Goal: Task Accomplishment & Management: Manage account settings

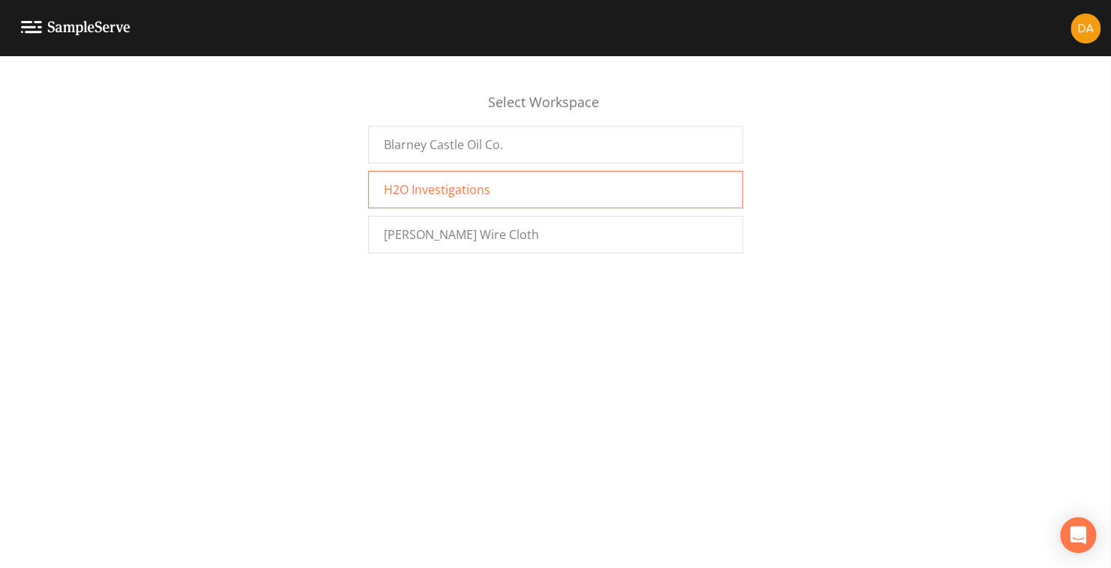
click at [444, 188] on span "H2O Investigations" at bounding box center [437, 190] width 106 height 18
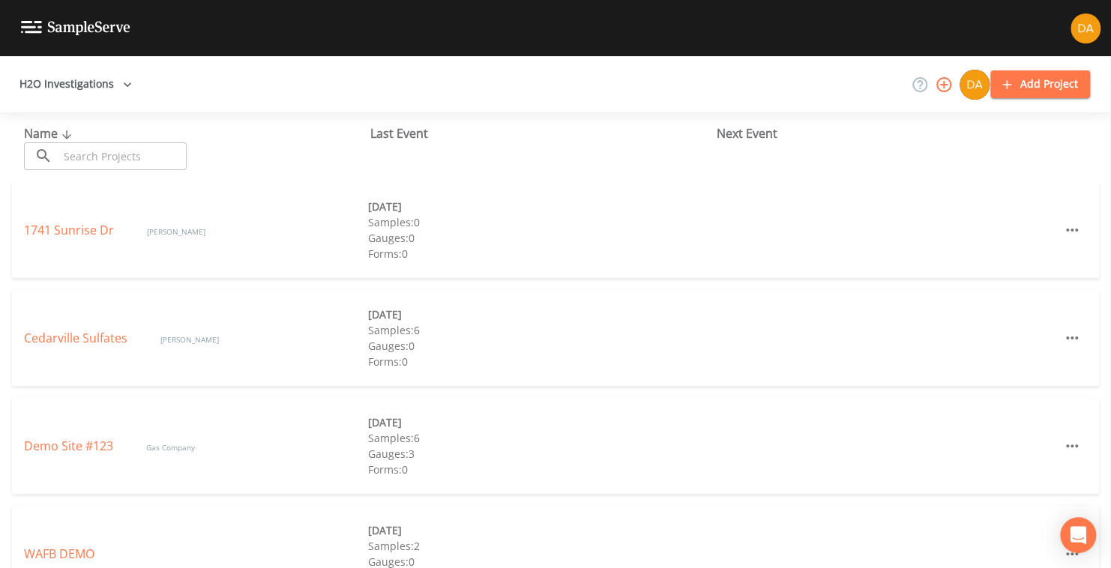
scroll to position [45, 0]
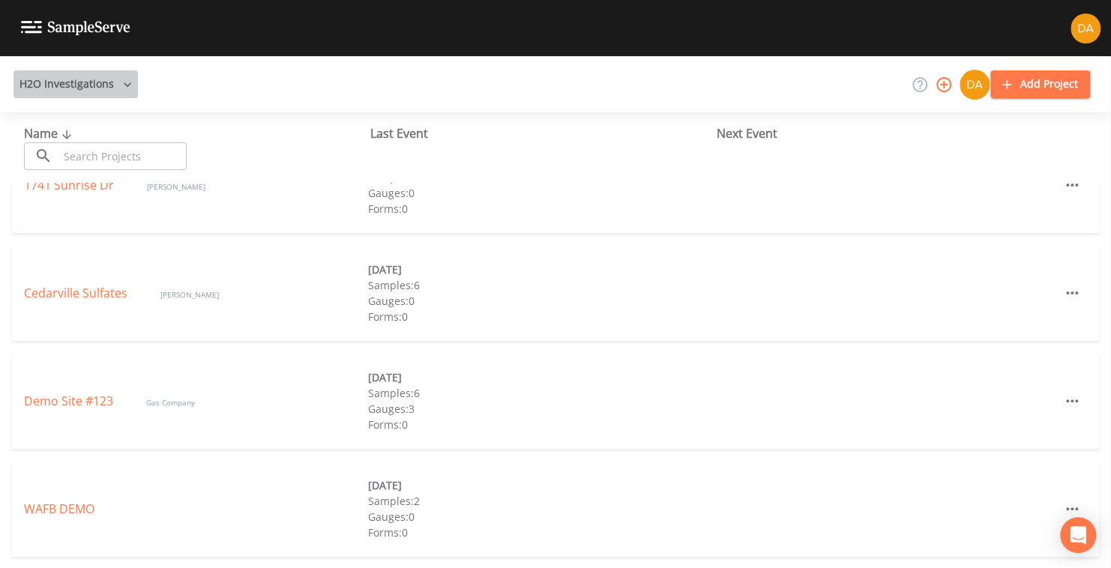
click at [121, 82] on icon "button" at bounding box center [127, 84] width 15 height 15
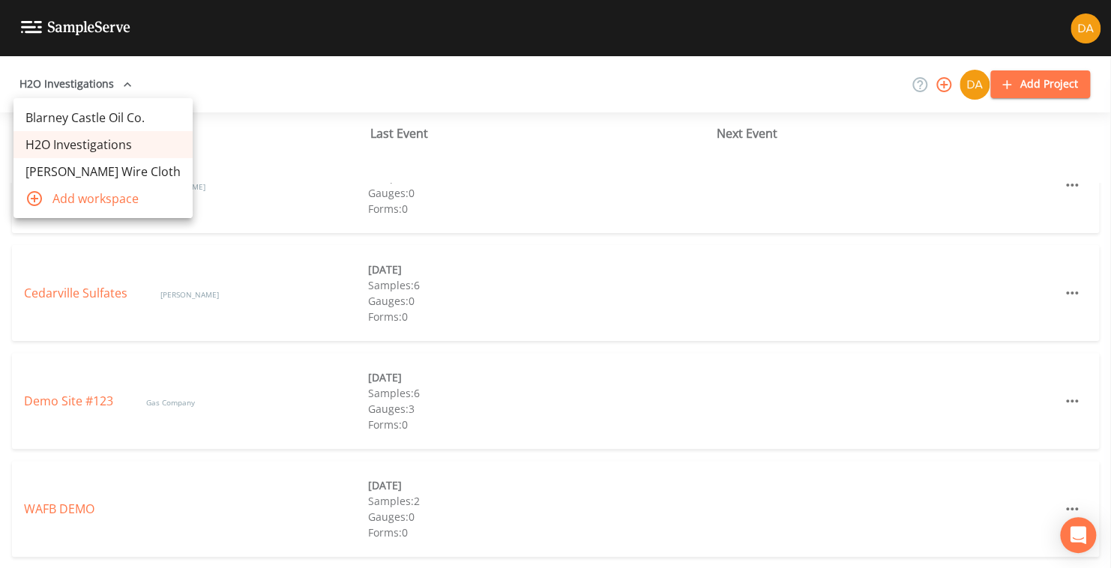
click at [109, 112] on link "Blarney Castle Oil Co." at bounding box center [102, 117] width 179 height 27
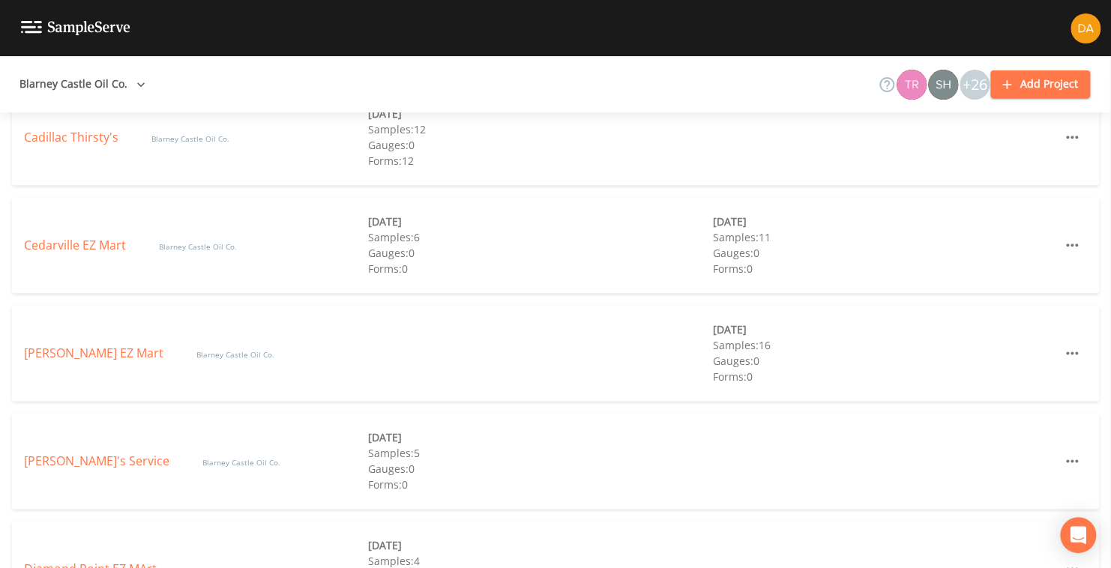
scroll to position [824, 0]
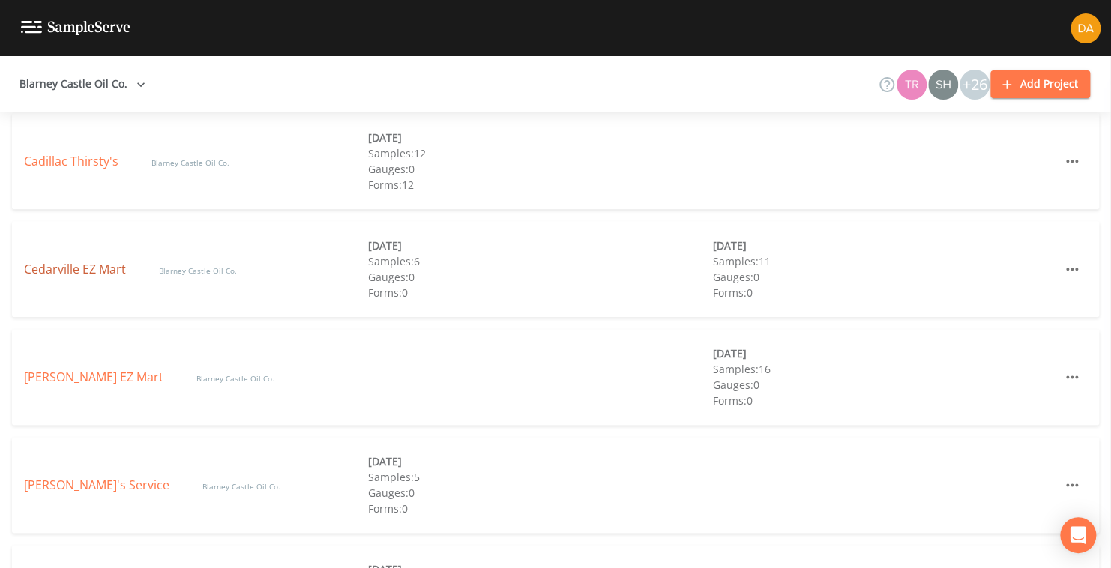
click at [69, 262] on link "Cedarville EZ Mart" at bounding box center [76, 269] width 105 height 16
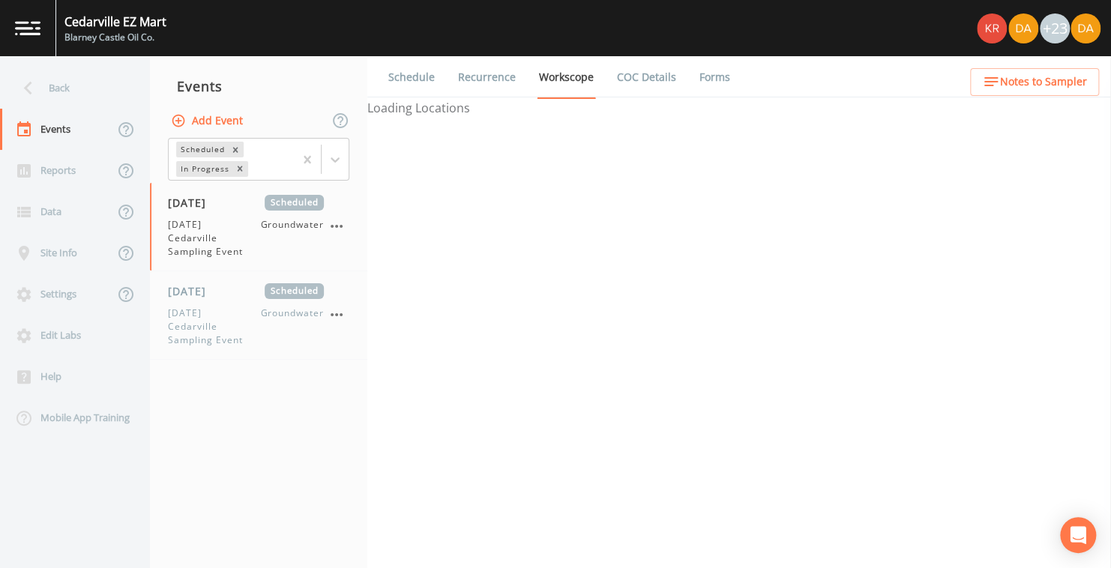
select select "4f082be6-97a7-4f70-a81f-c26a4e896ad7"
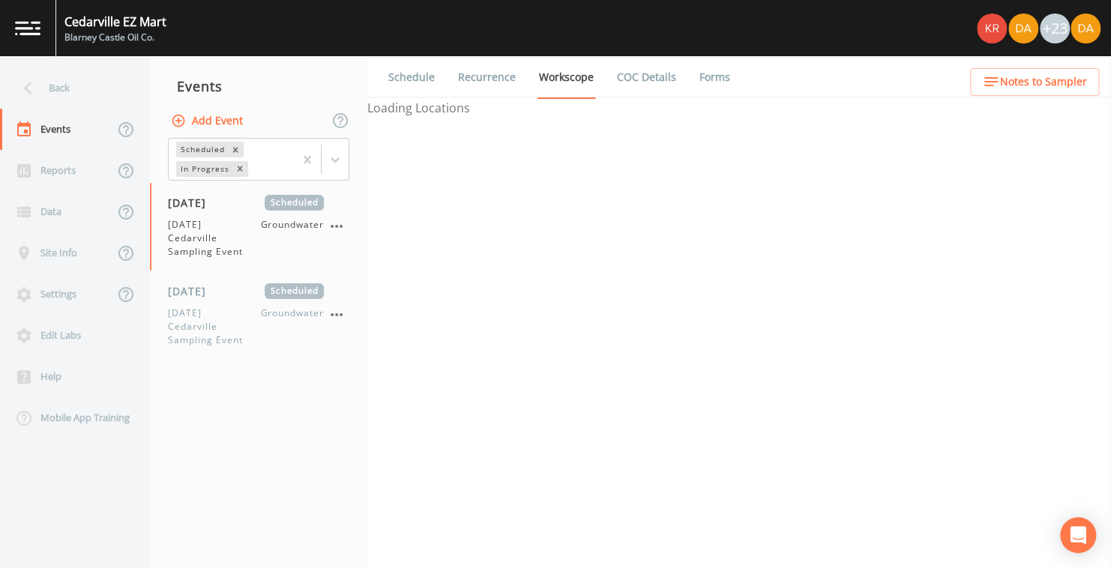
select select "4f082be6-97a7-4f70-a81f-c26a4e896ad7"
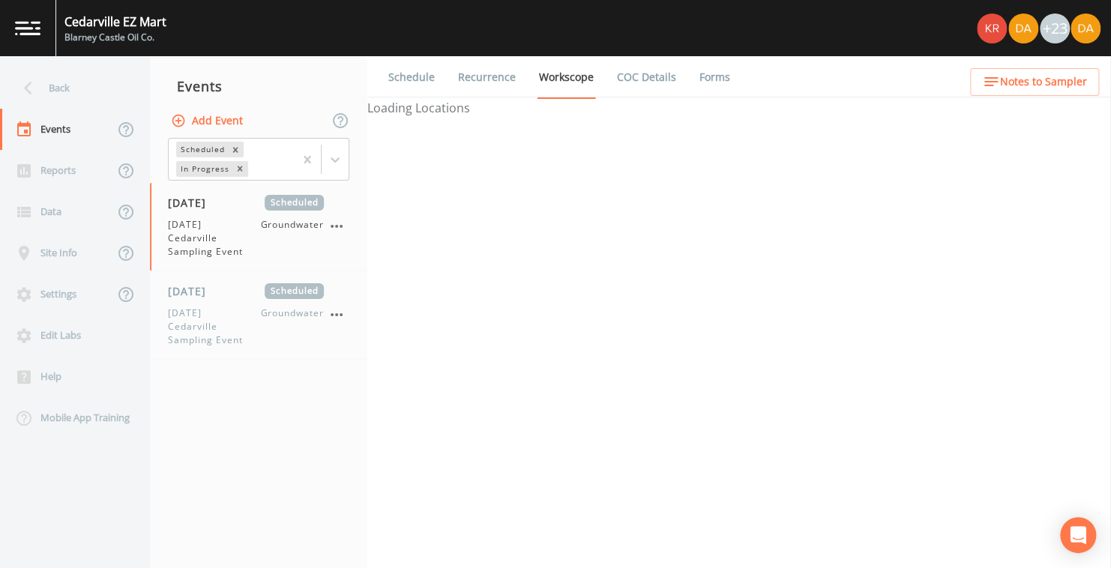
select select "d1353bd6-e69c-47f2-b562-038a0934dacb"
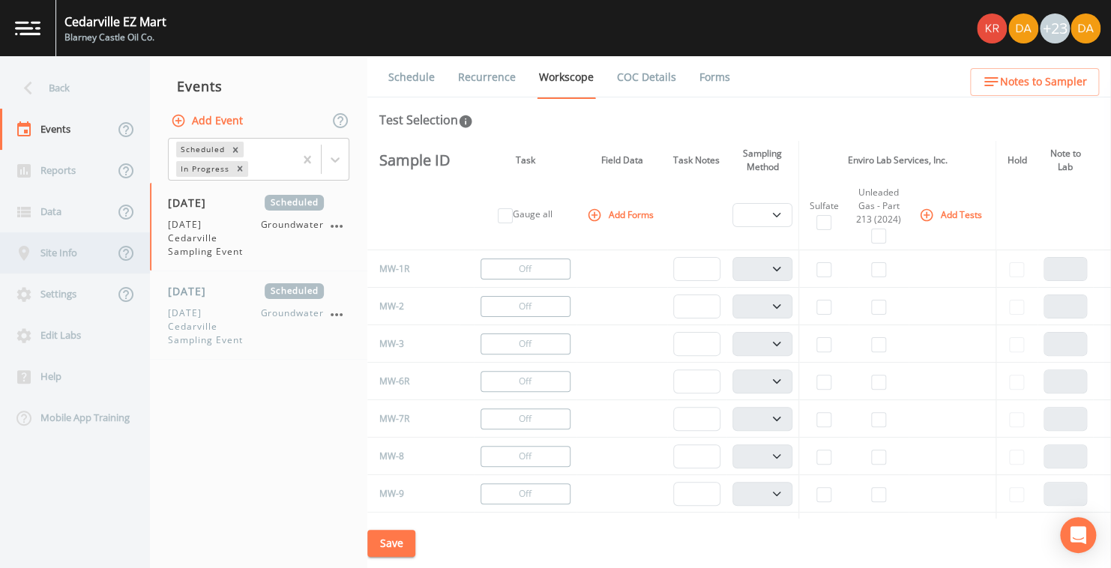
click at [67, 256] on div "Site Info" at bounding box center [57, 252] width 114 height 41
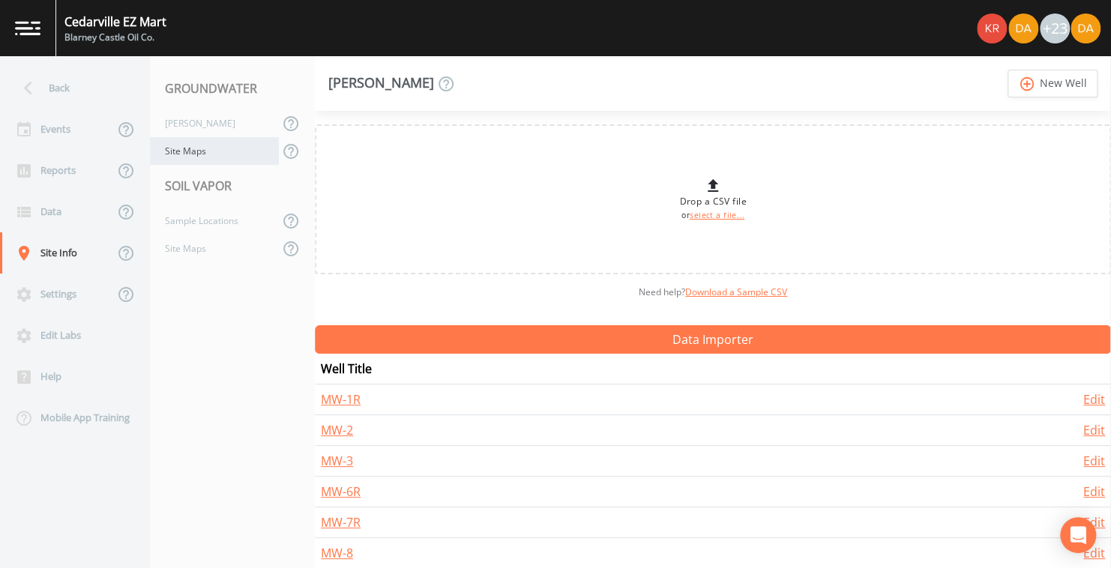
click at [190, 148] on div "Site Maps" at bounding box center [214, 151] width 129 height 28
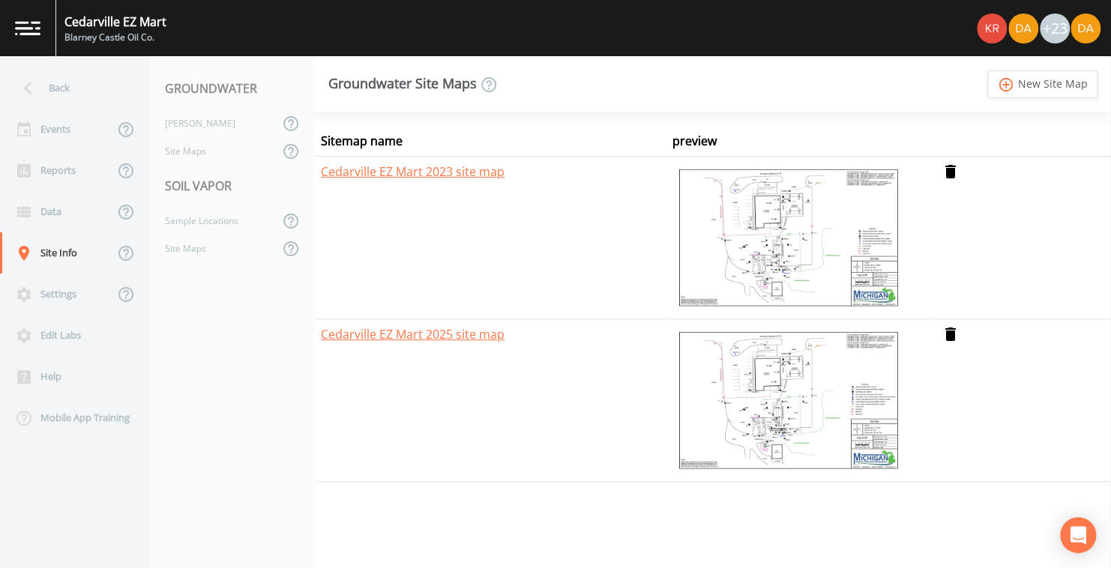
click at [785, 402] on img at bounding box center [788, 400] width 232 height 150
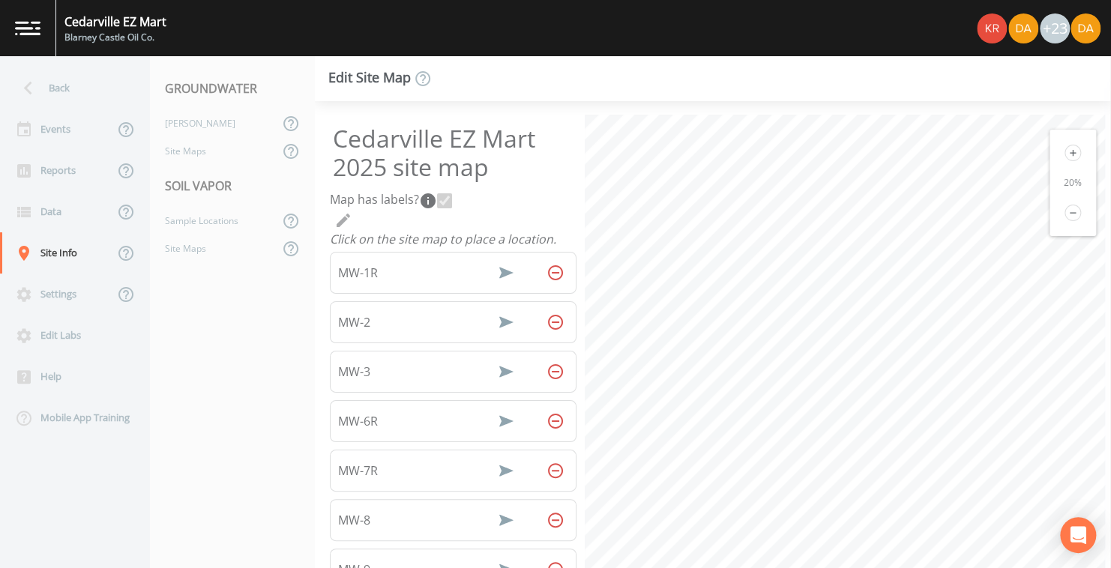
click at [1066, 151] on icon at bounding box center [1072, 153] width 16 height 16
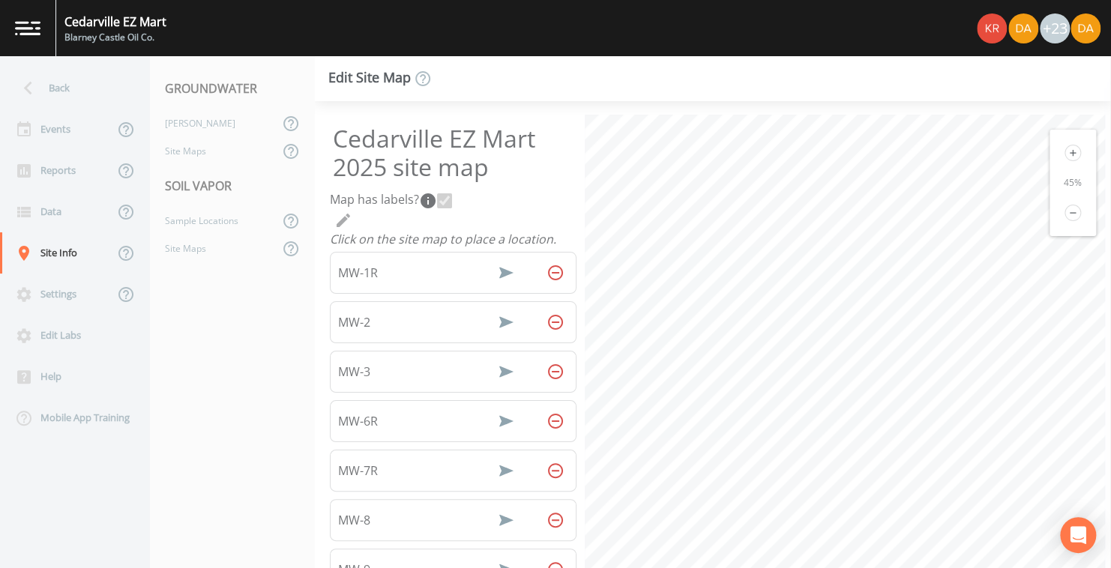
click at [1066, 151] on icon at bounding box center [1072, 153] width 16 height 16
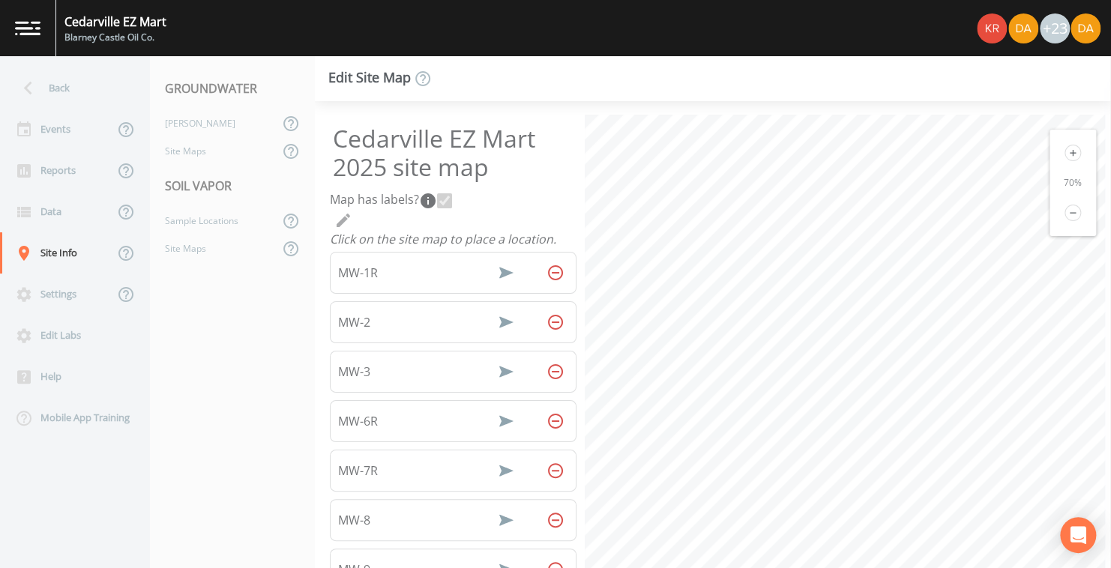
click at [1066, 151] on icon at bounding box center [1072, 153] width 16 height 16
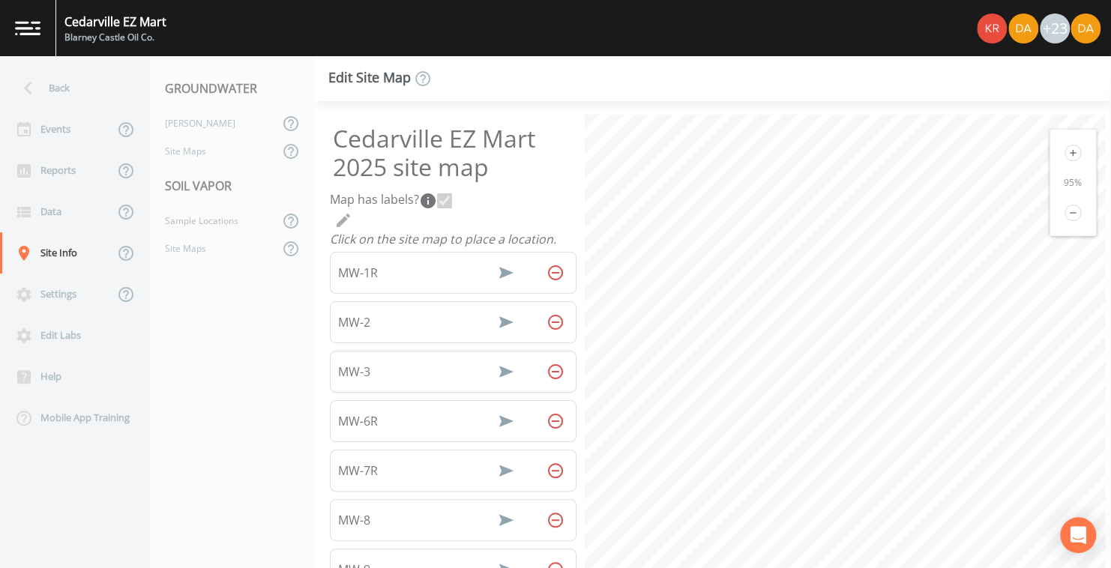
click at [1065, 211] on icon at bounding box center [1072, 213] width 16 height 16
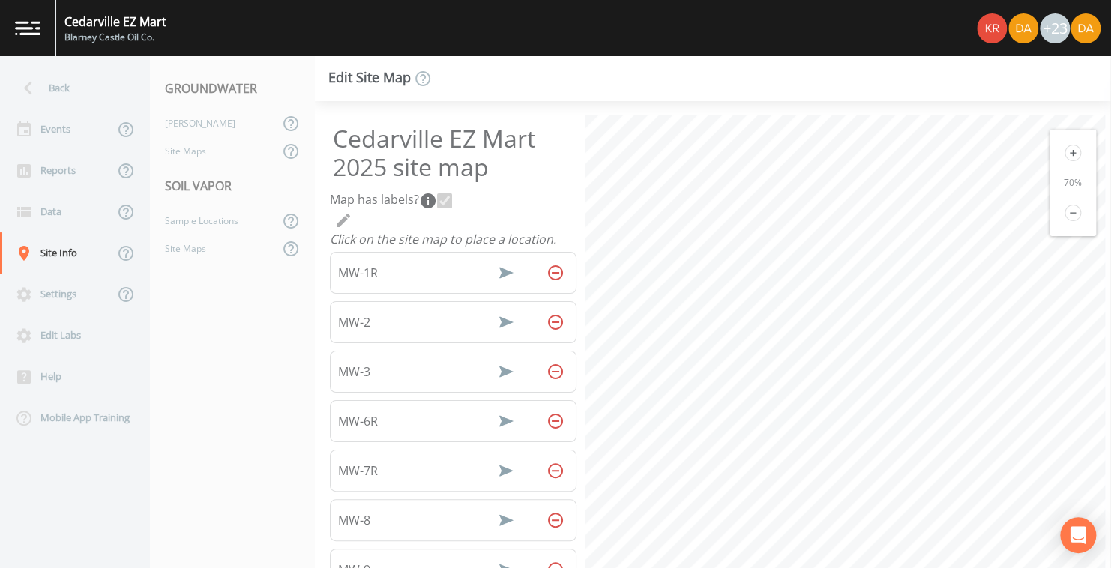
click at [1065, 211] on icon at bounding box center [1072, 213] width 16 height 16
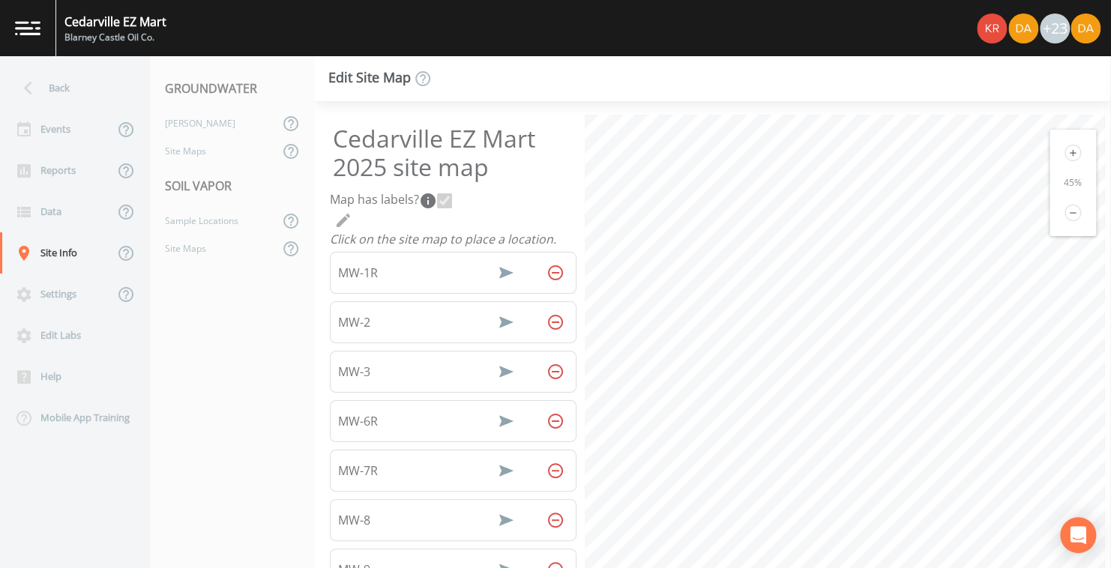
click at [1065, 211] on icon at bounding box center [1072, 213] width 16 height 16
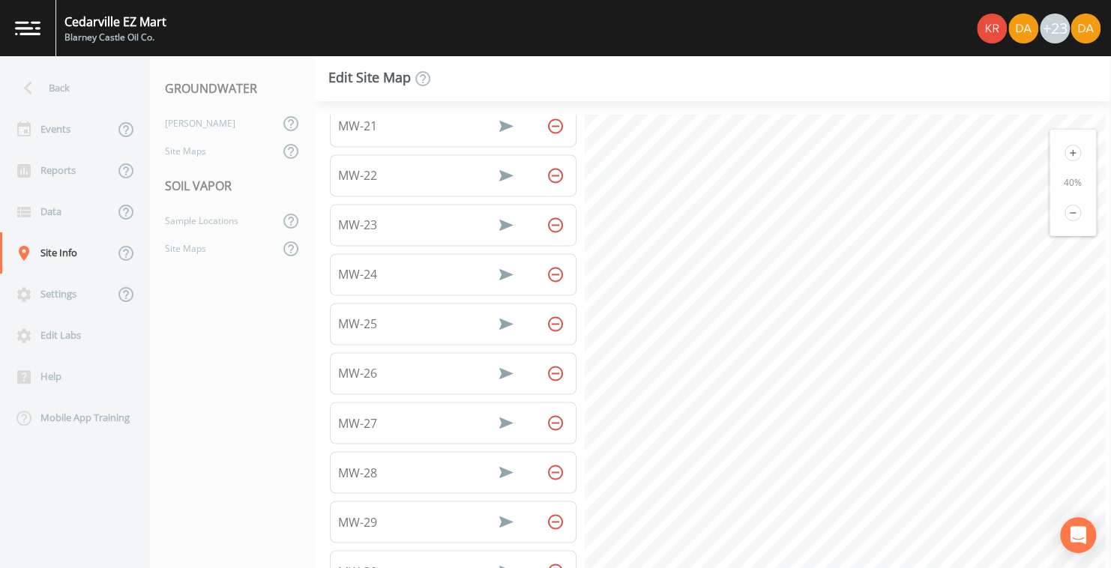
scroll to position [1124, 0]
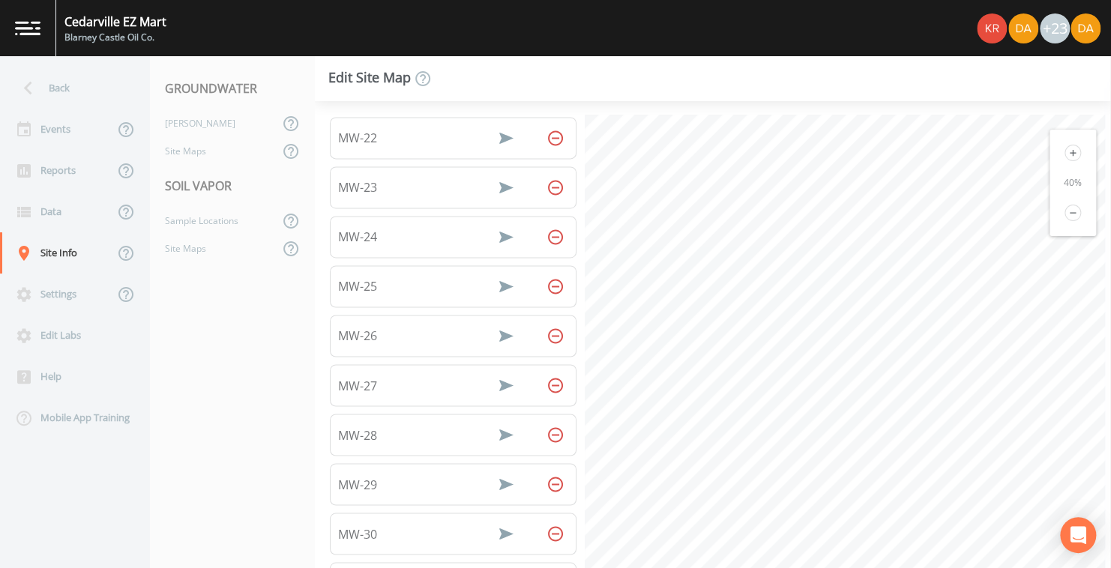
click at [352, 277] on span "MW-25" at bounding box center [357, 286] width 39 height 18
click at [196, 123] on div "Wells" at bounding box center [214, 123] width 129 height 28
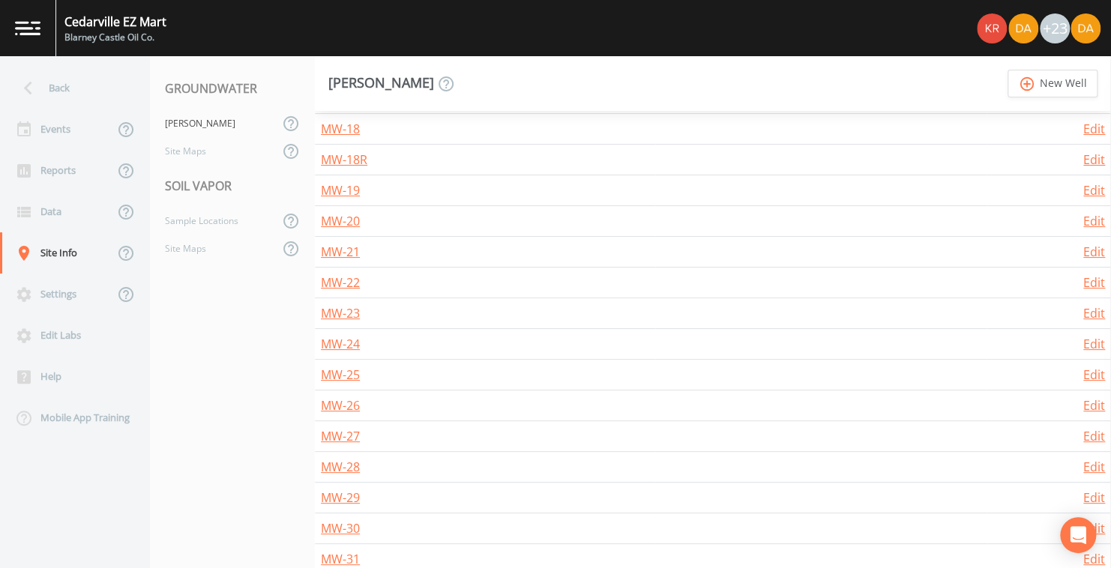
scroll to position [749, 0]
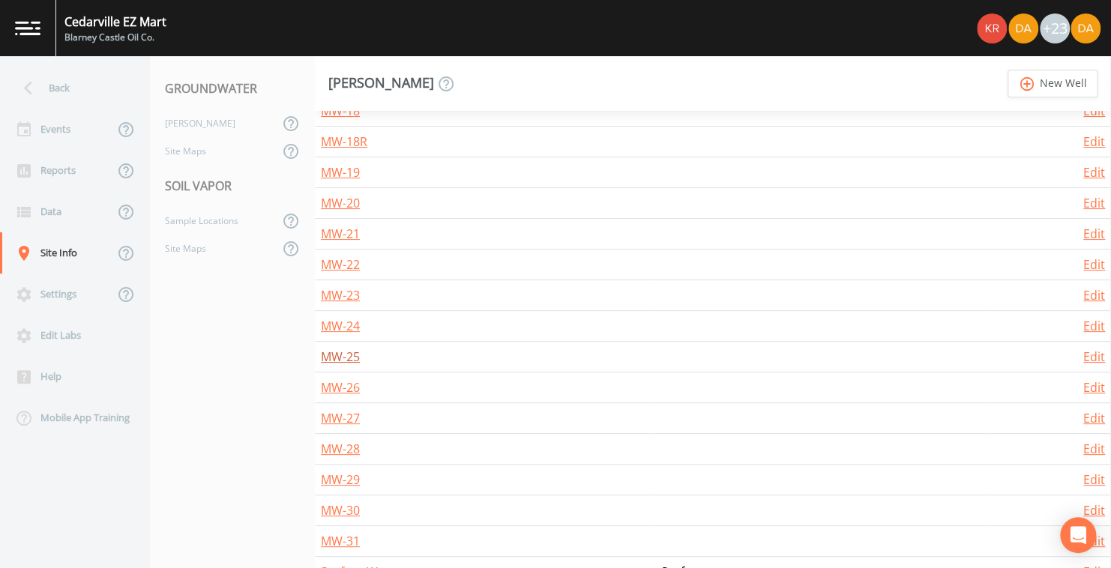
click at [333, 354] on link "MW-25" at bounding box center [340, 356] width 39 height 16
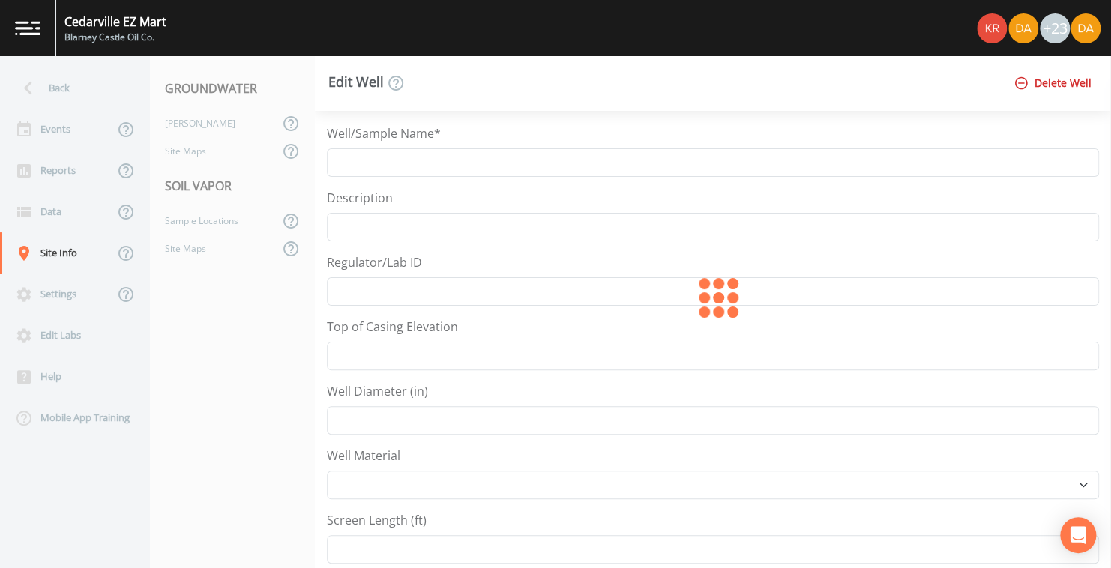
type input "MW-25"
type input "96.39"
type input "2"
select select "PVC"
type input "5"
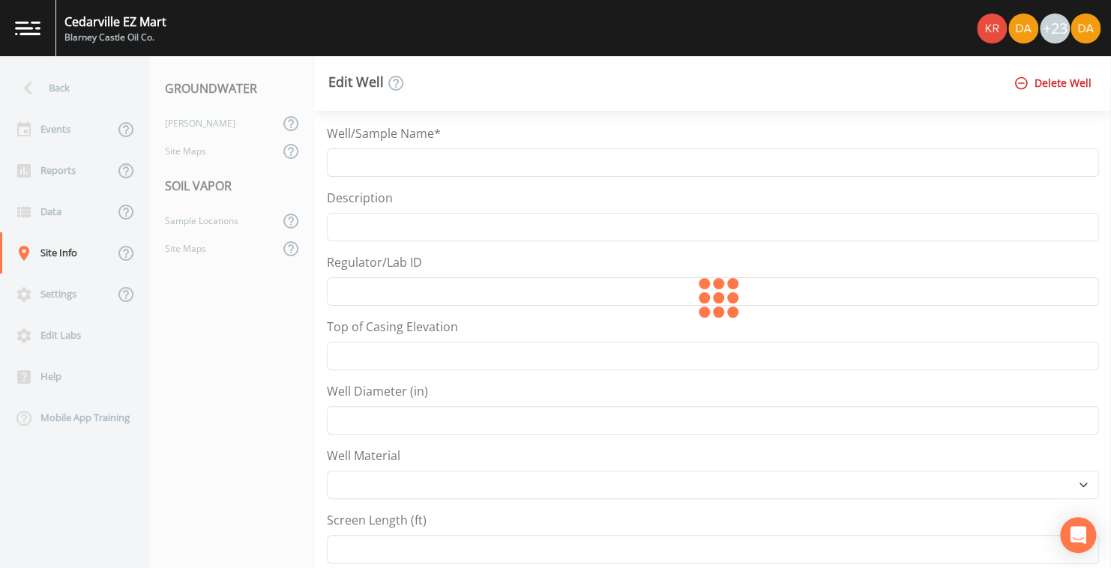
type input "2.5"
type input "5.5"
type input "45.9985865"
type input "-84.365943"
select select "Other"
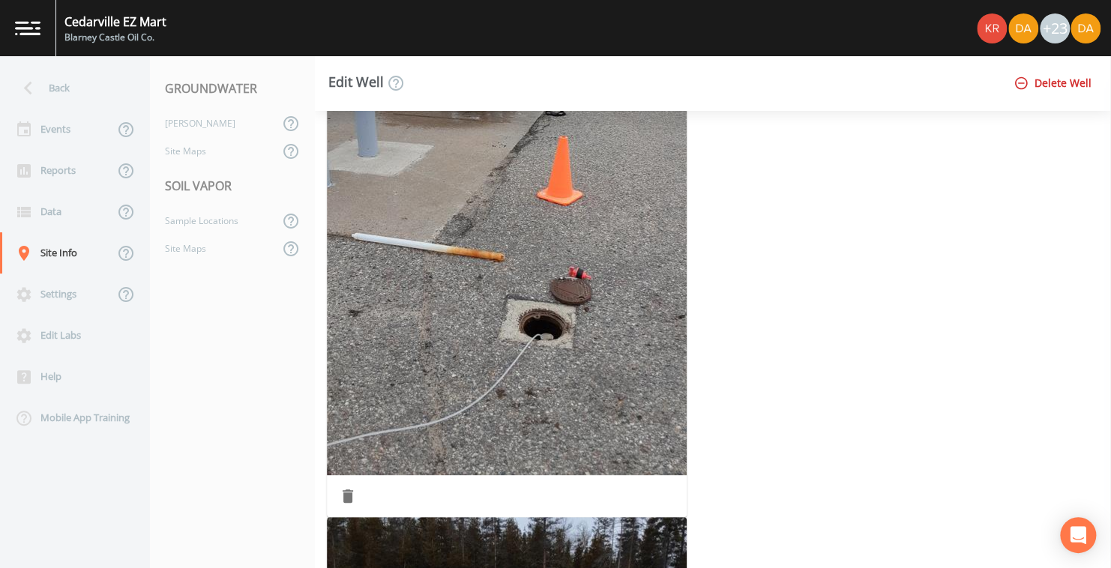
scroll to position [1412, 0]
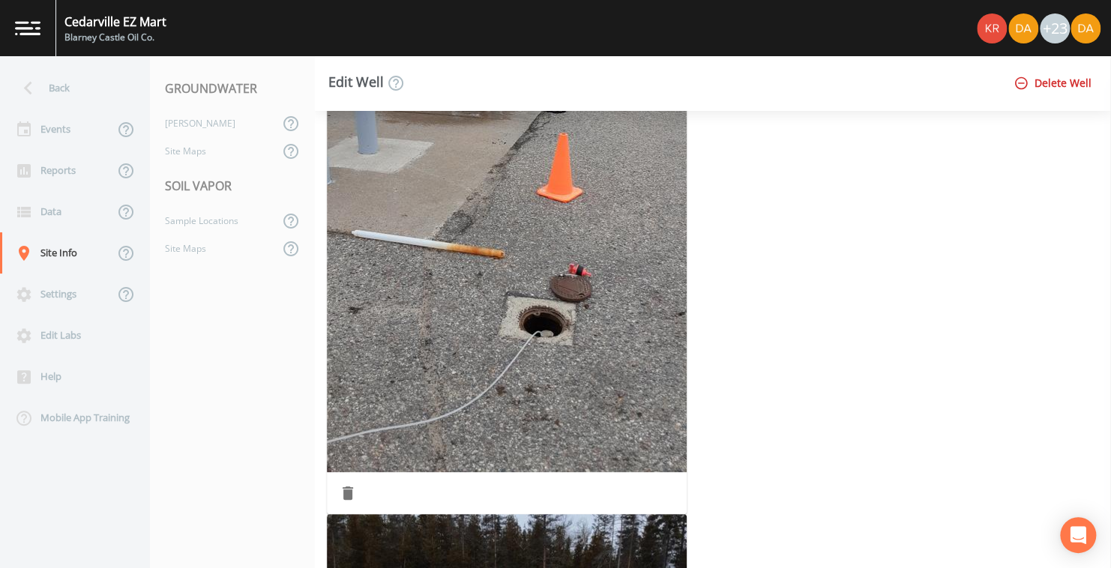
click at [579, 281] on img "button" at bounding box center [507, 152] width 360 height 639
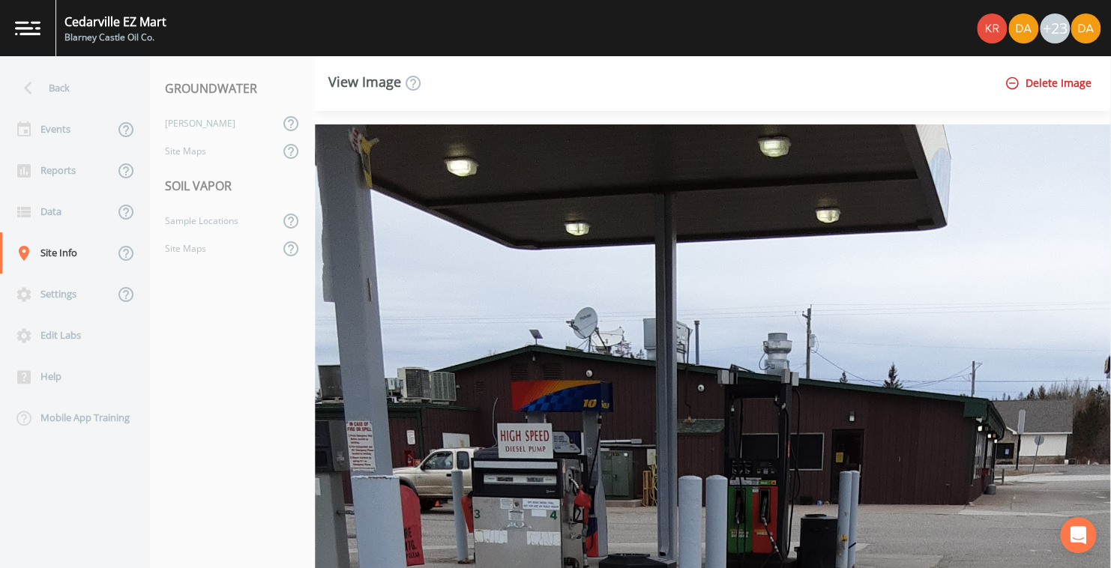
click at [579, 281] on div at bounding box center [713, 340] width 796 height 458
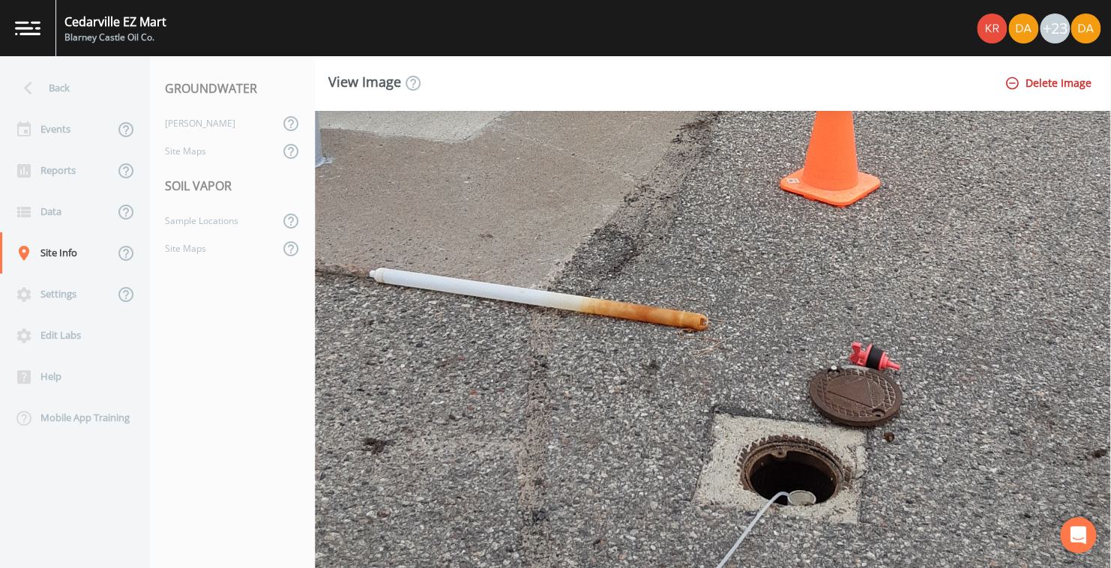
scroll to position [734, 0]
